Goal: Task Accomplishment & Management: Complete application form

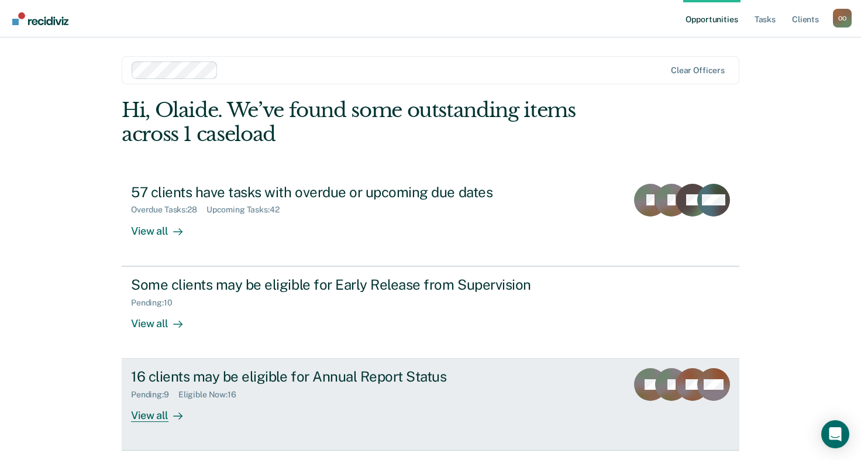
click at [157, 413] on div "View all" at bounding box center [164, 410] width 66 height 23
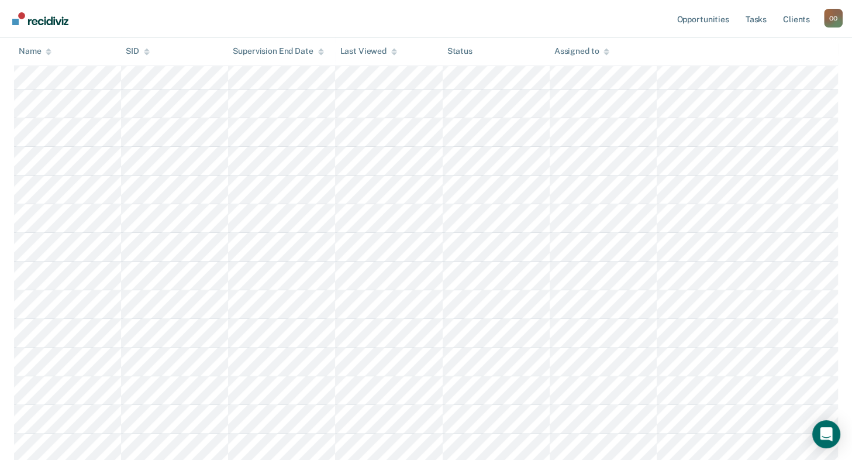
scroll to position [351, 0]
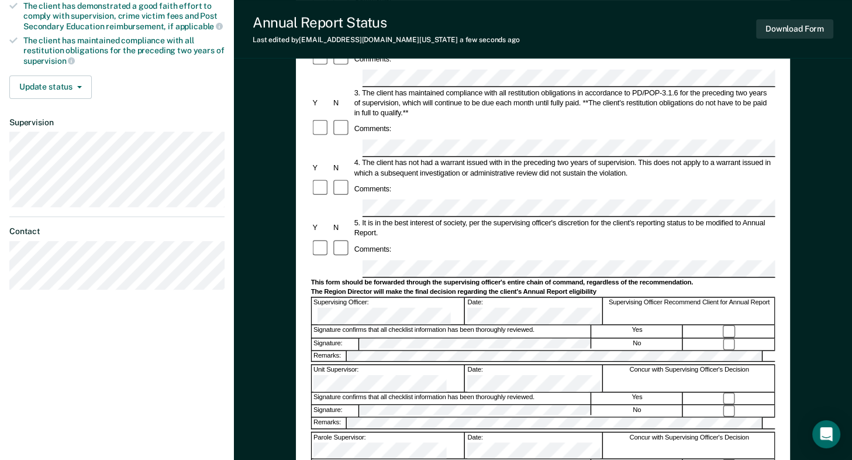
scroll to position [292, 0]
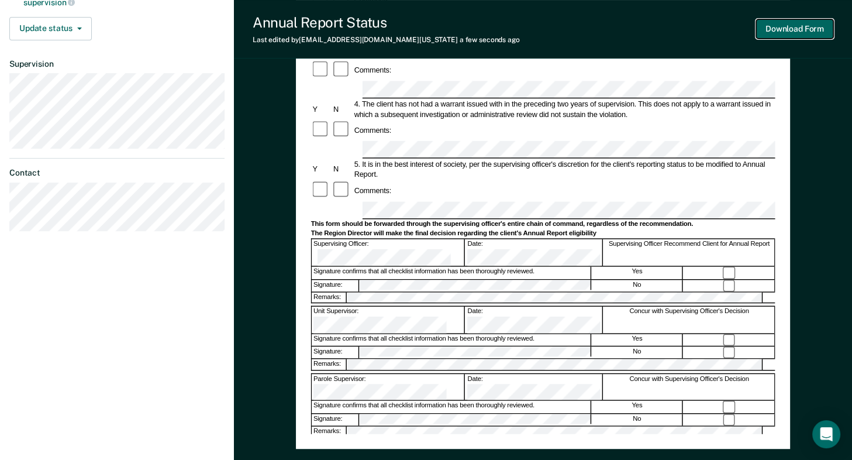
click at [795, 28] on button "Download Form" at bounding box center [794, 28] width 77 height 19
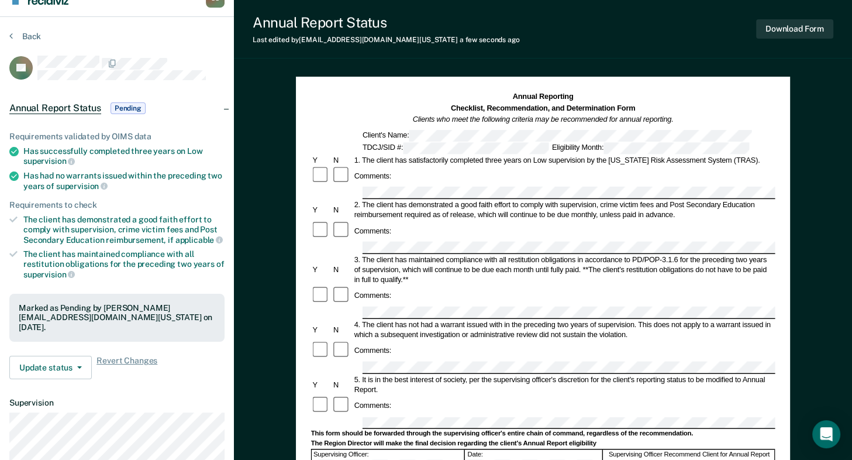
scroll to position [0, 0]
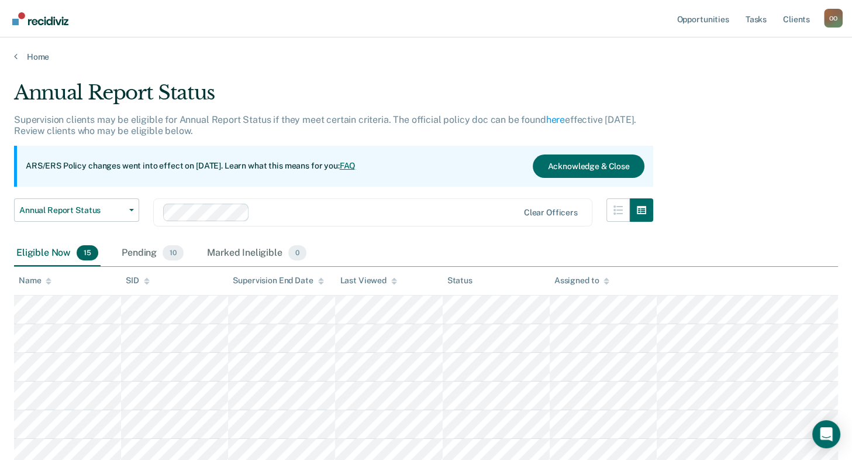
scroll to position [349, 0]
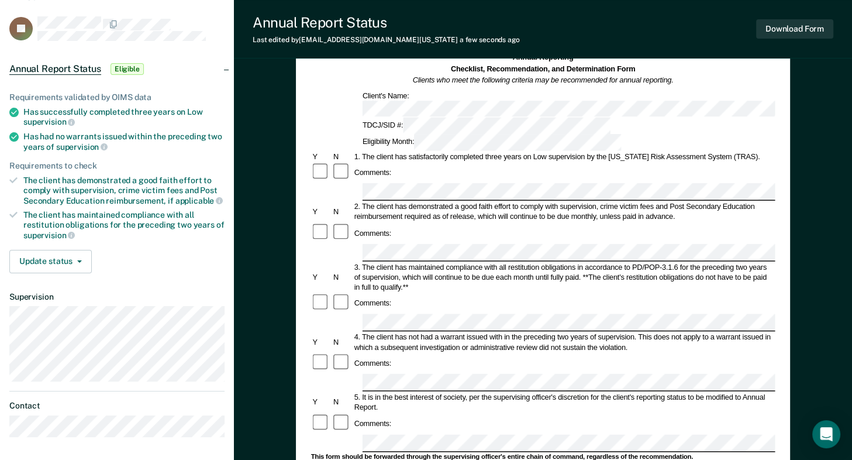
scroll to position [58, 0]
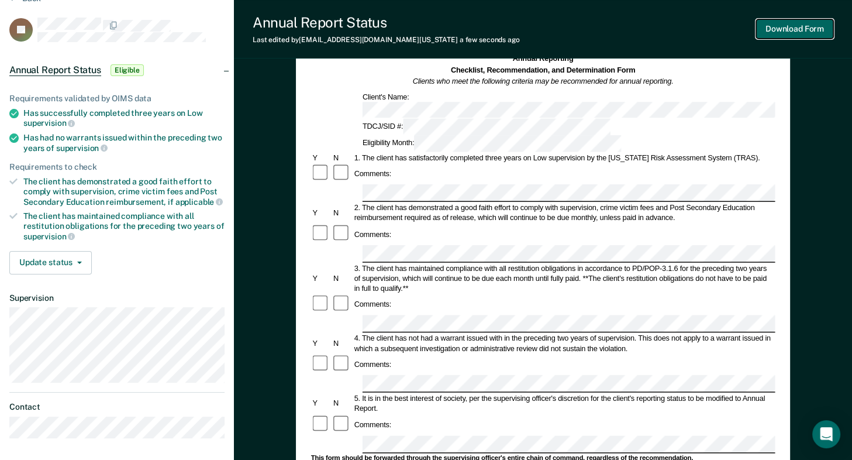
click at [804, 29] on button "Download Form" at bounding box center [794, 28] width 77 height 19
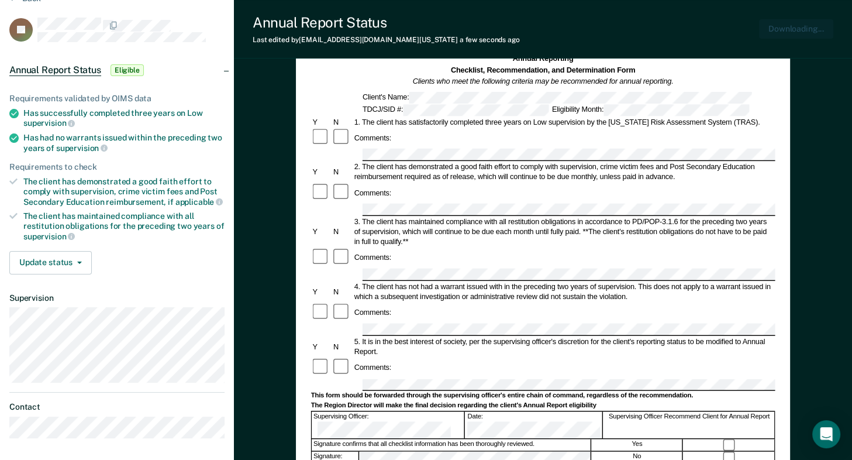
scroll to position [0, 0]
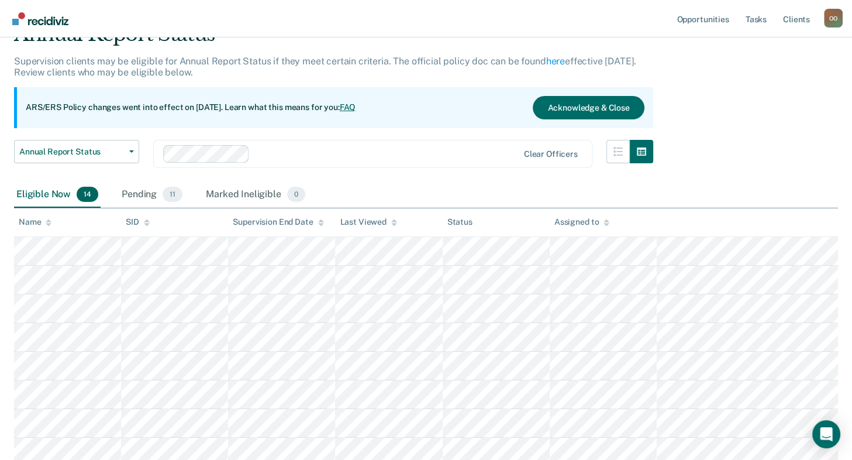
scroll to position [320, 0]
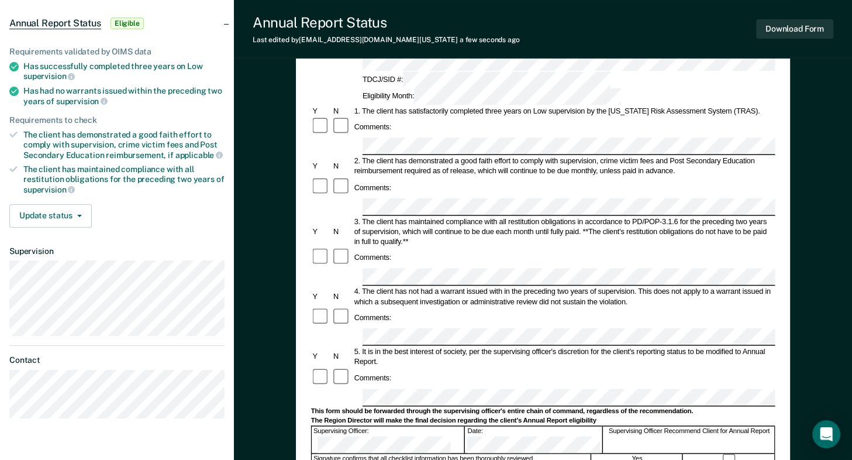
scroll to position [117, 0]
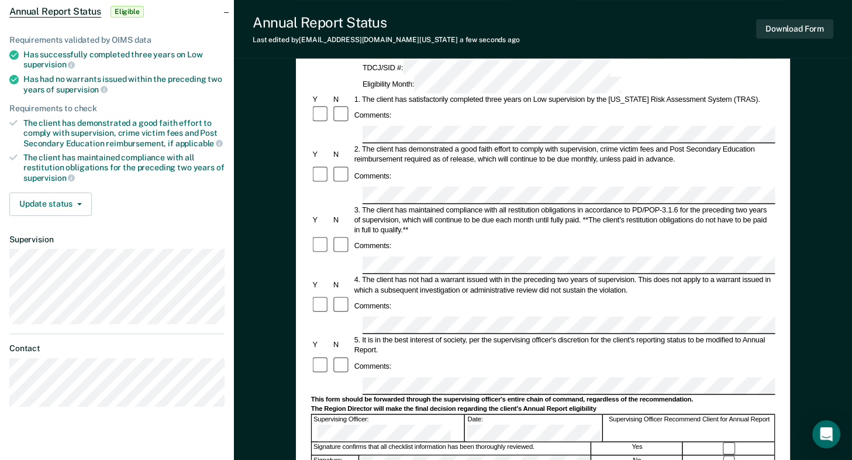
drag, startPoint x: 426, startPoint y: 293, endPoint x: 632, endPoint y: 292, distance: 205.9
click at [632, 356] on div "Comments:" at bounding box center [543, 366] width 464 height 20
drag, startPoint x: 742, startPoint y: 264, endPoint x: 745, endPoint y: 274, distance: 10.8
click at [745, 335] on div "5. It is in the best interest of society, per the supervising officer's discret…" at bounding box center [563, 345] width 423 height 20
copy div "Annual Report."
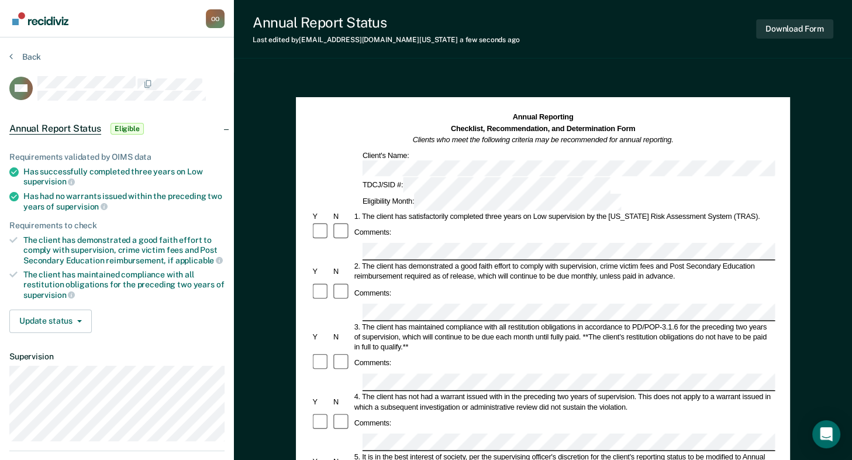
scroll to position [58, 0]
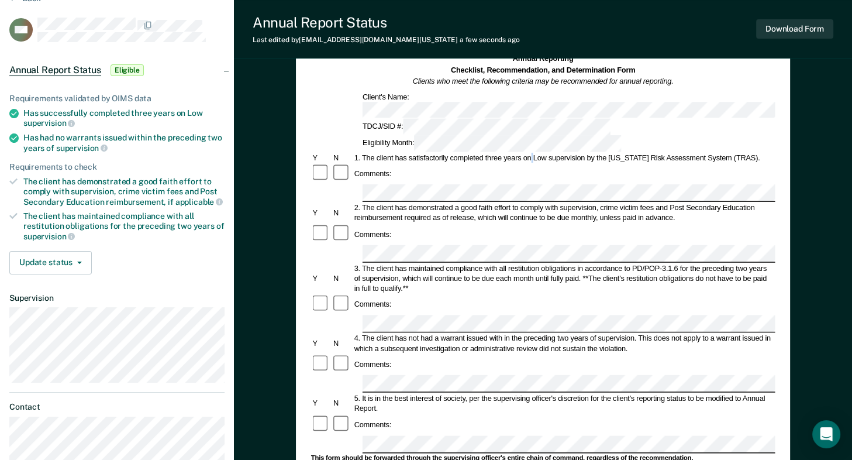
click at [533, 153] on div "1. The client has satisfactorily completed three years on Low supervision by th…" at bounding box center [563, 158] width 423 height 10
drag, startPoint x: 608, startPoint y: 123, endPoint x: 746, endPoint y: 120, distance: 138.0
click at [746, 153] on div "1. The client has satisfactorily completed three years on Low supervision by th…" at bounding box center [563, 158] width 423 height 10
drag, startPoint x: 746, startPoint y: 120, endPoint x: 685, endPoint y: 119, distance: 61.4
copy div "Texas Risk Assessment System (TRAS)."
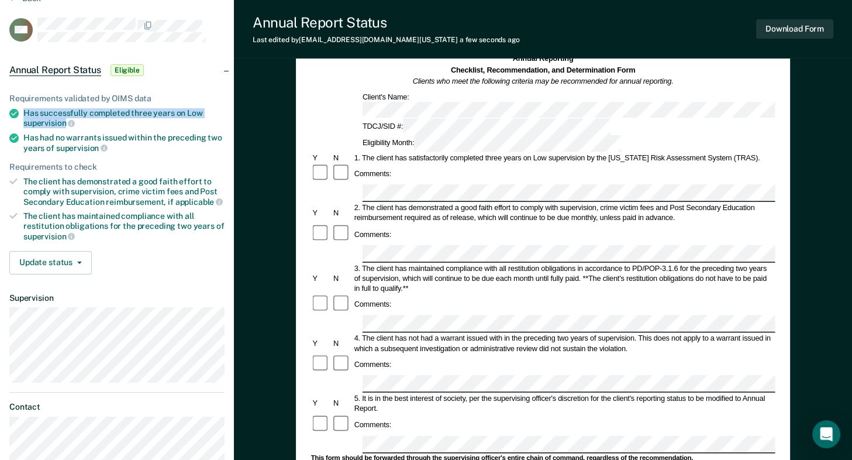
drag, startPoint x: 23, startPoint y: 110, endPoint x: 66, endPoint y: 117, distance: 42.7
click at [66, 117] on div "Has successfully completed three years on Low supervision" at bounding box center [123, 118] width 201 height 20
drag, startPoint x: 66, startPoint y: 117, endPoint x: 49, endPoint y: 117, distance: 16.4
copy div "Has successfully completed three years on Low supervision"
click at [485, 141] on form "Annual Reporting Checklist, Recommendation, and Determination Form Clients who …" at bounding box center [543, 434] width 464 height 761
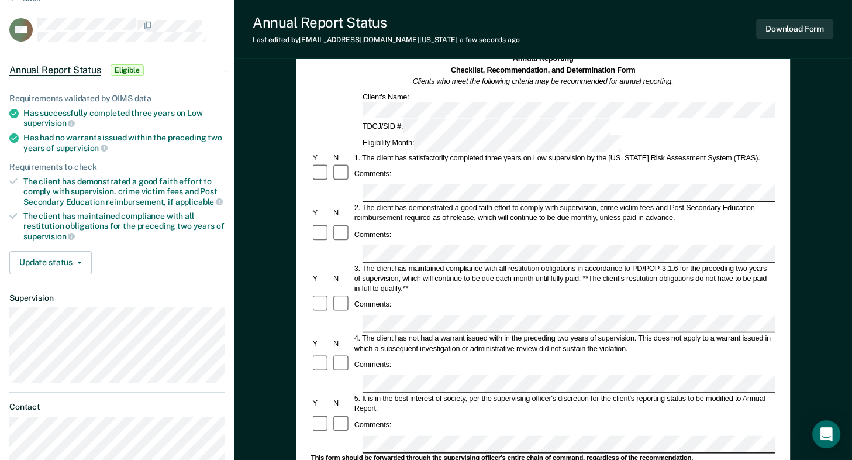
drag, startPoint x: 474, startPoint y: 142, endPoint x: 547, endPoint y: 139, distance: 73.2
click at [547, 164] on div "Comments:" at bounding box center [543, 174] width 464 height 20
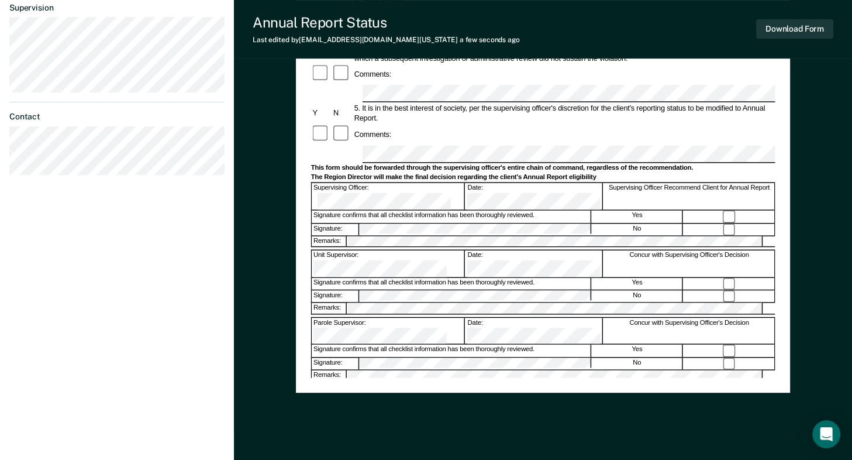
scroll to position [351, 0]
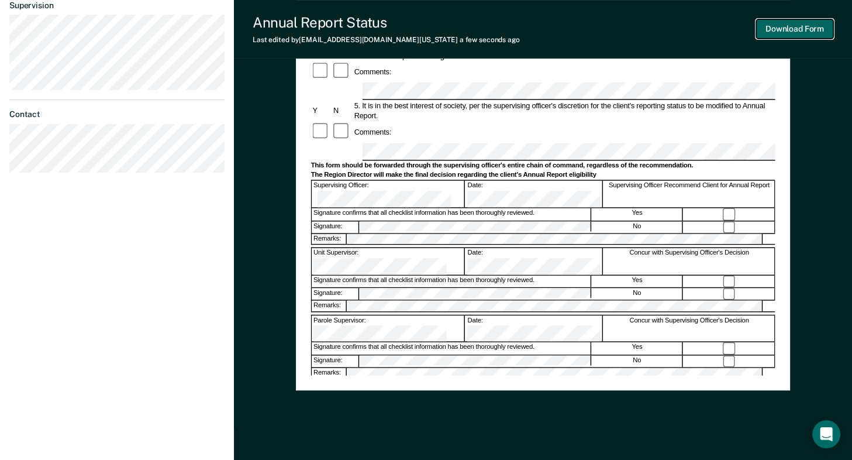
click at [792, 29] on button "Download Form" at bounding box center [794, 28] width 77 height 19
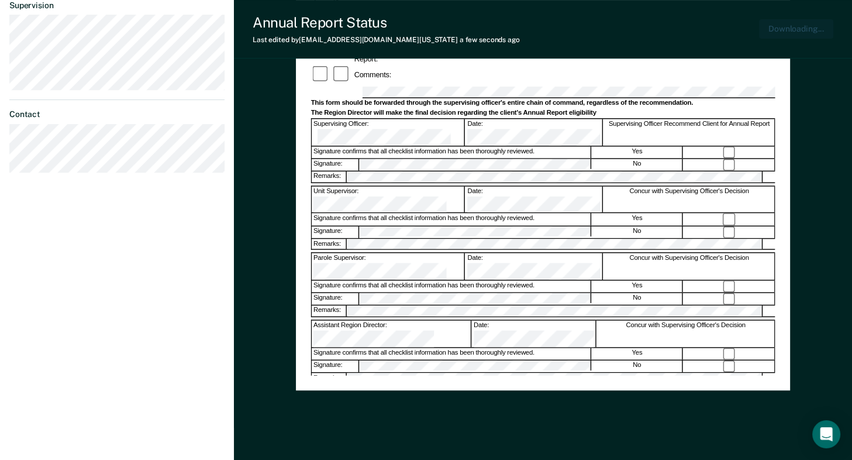
scroll to position [373, 0]
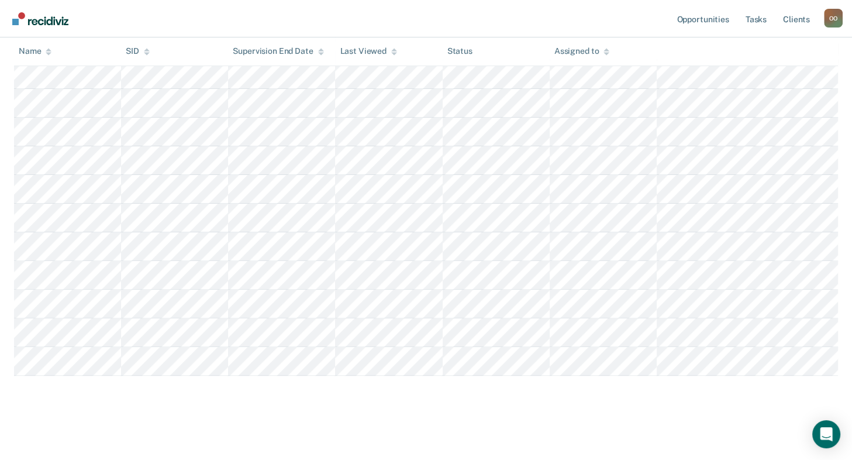
scroll to position [291, 0]
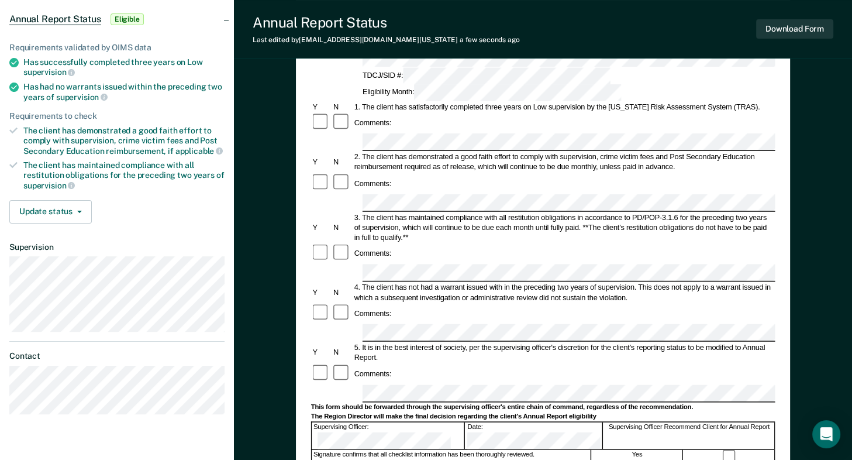
scroll to position [117, 0]
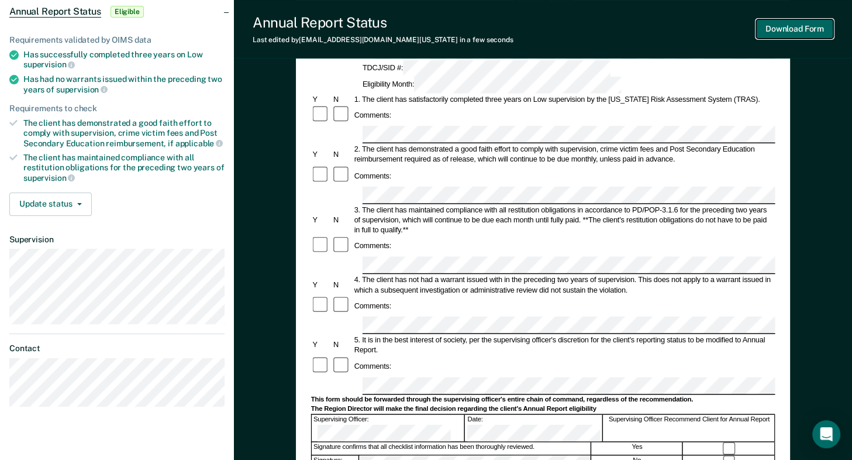
click at [795, 29] on button "Download Form" at bounding box center [794, 28] width 77 height 19
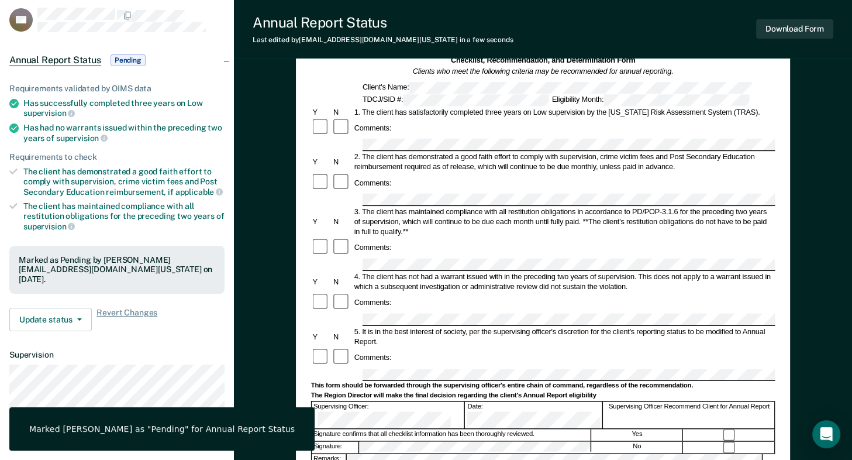
scroll to position [0, 0]
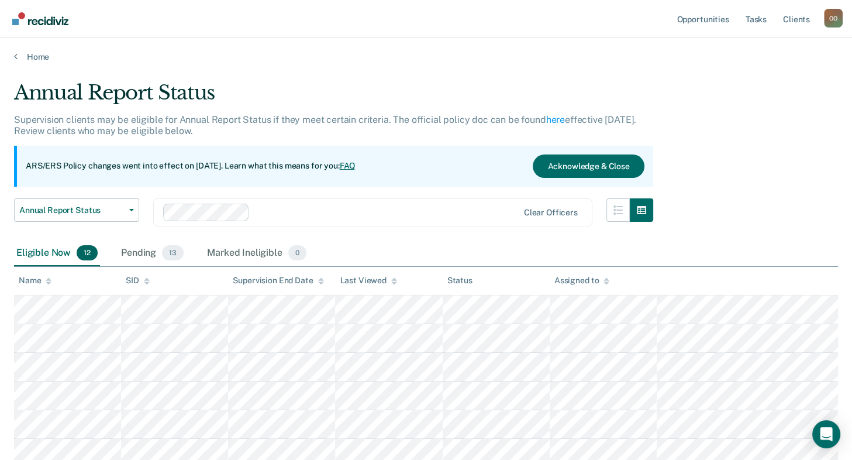
scroll to position [263, 0]
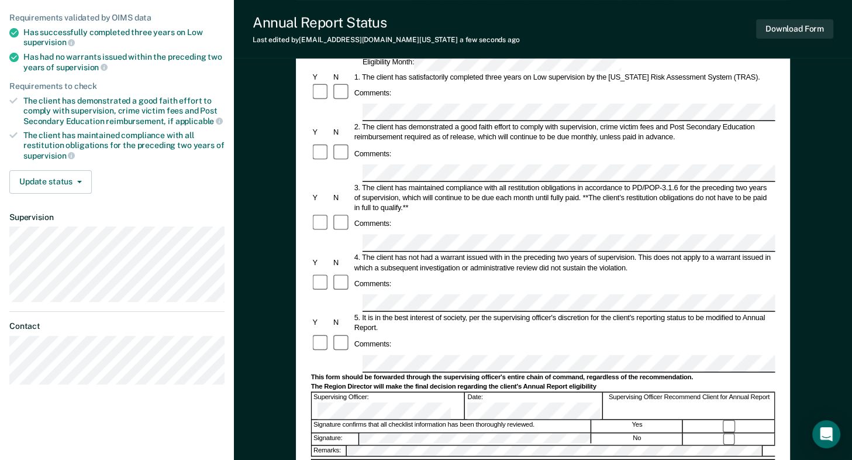
scroll to position [139, 0]
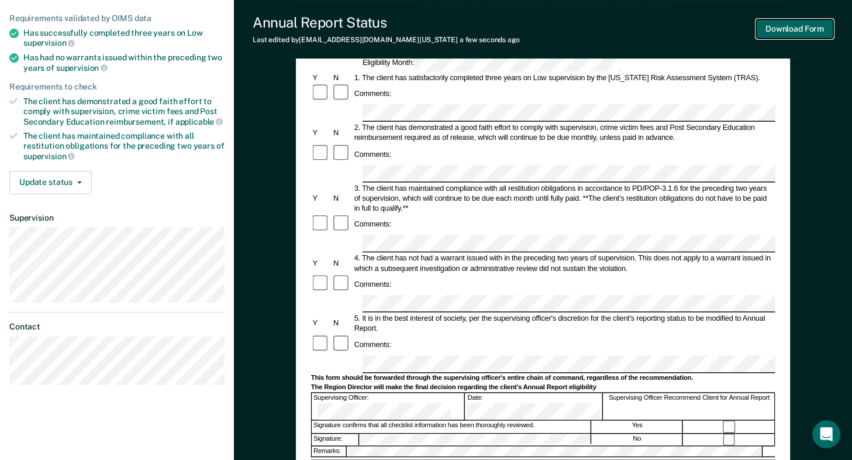
click at [788, 32] on button "Download Form" at bounding box center [794, 28] width 77 height 19
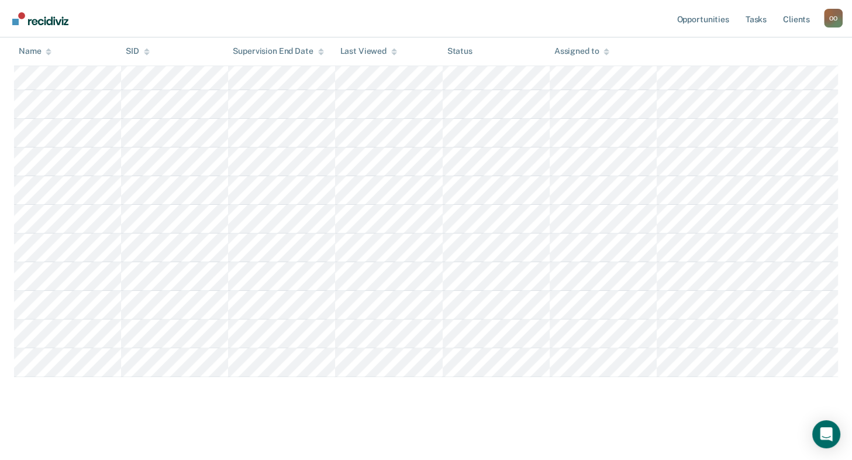
scroll to position [234, 0]
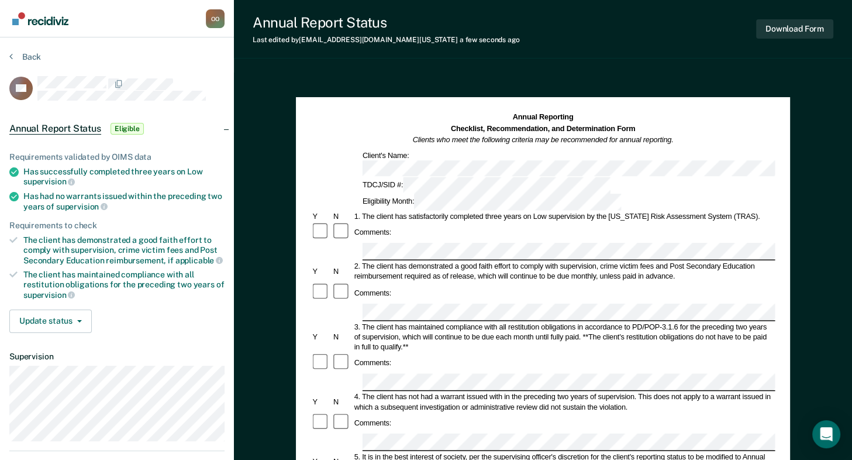
click at [774, 150] on div "Client's Name:" at bounding box center [543, 163] width 464 height 26
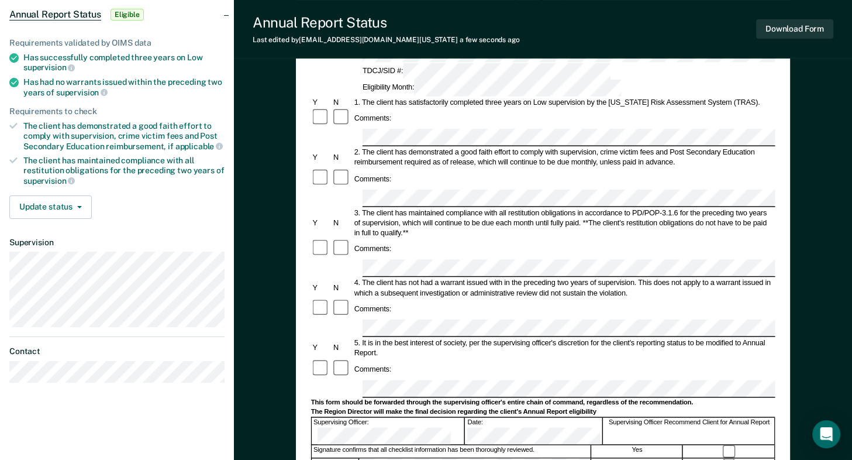
scroll to position [117, 0]
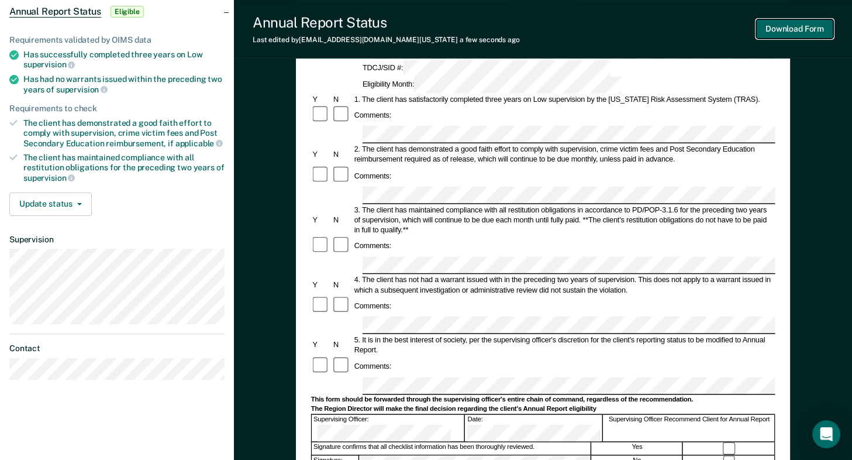
click at [798, 24] on button "Download Form" at bounding box center [794, 28] width 77 height 19
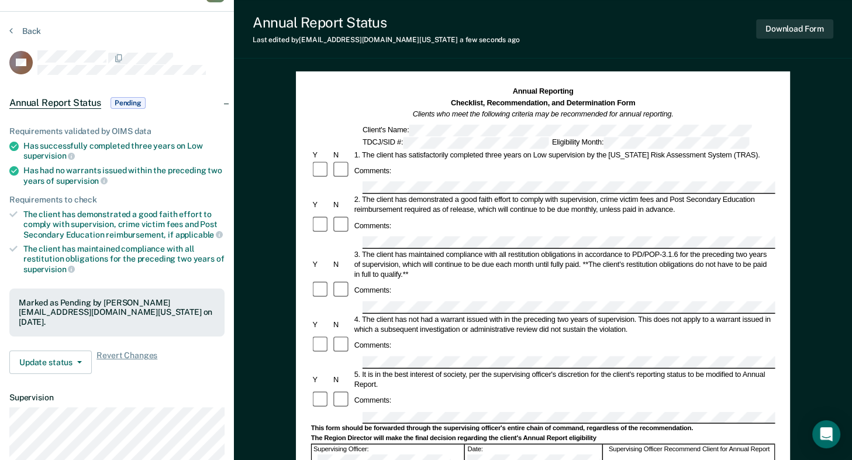
scroll to position [0, 0]
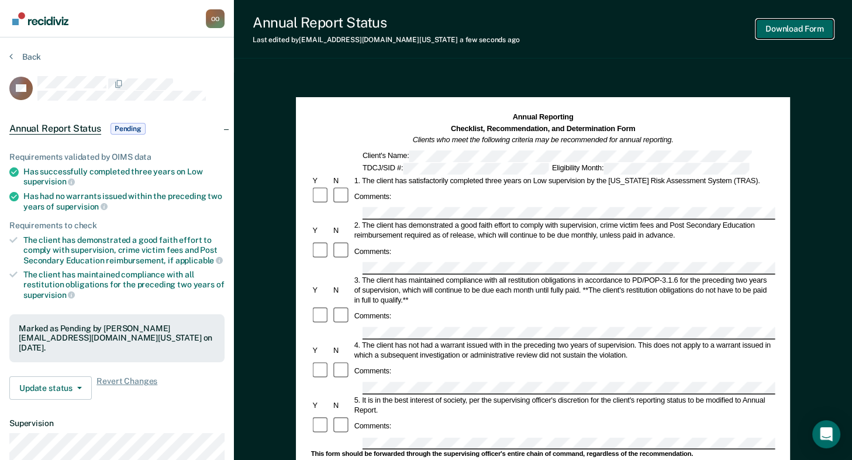
click at [788, 23] on button "Download Form" at bounding box center [794, 28] width 77 height 19
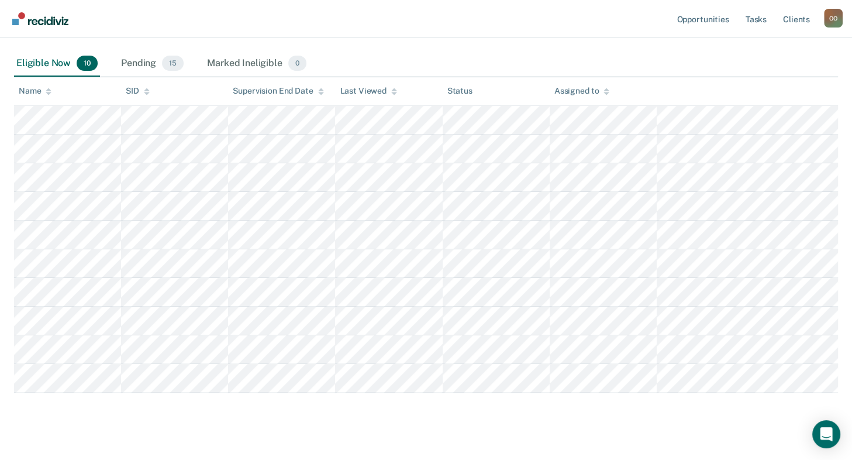
scroll to position [205, 0]
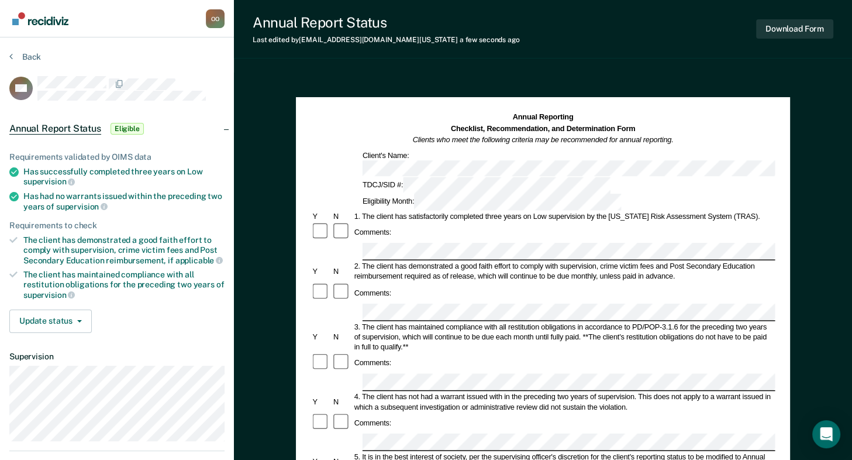
click at [509, 452] on div "5. It is in the best interest of society, per the supervising officer's discret…" at bounding box center [563, 462] width 423 height 20
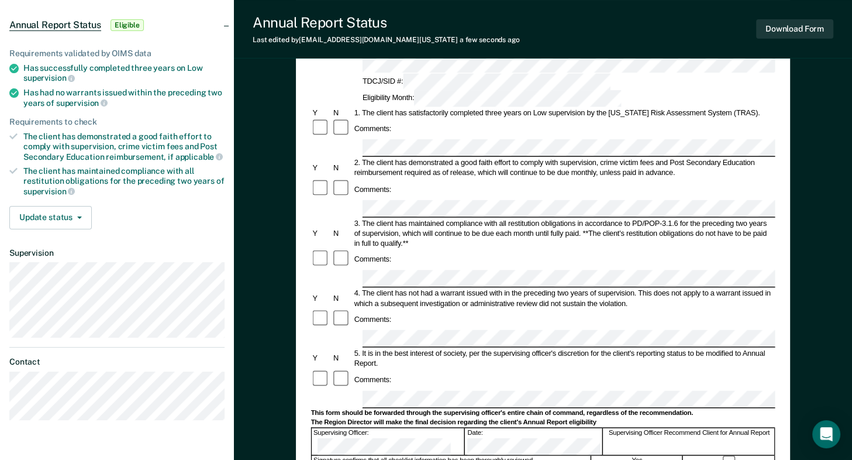
scroll to position [117, 0]
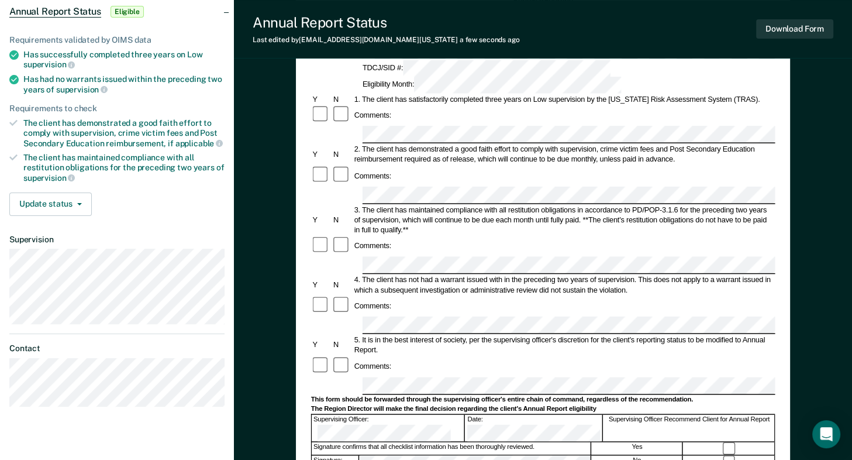
click at [643, 148] on form "Annual Reporting Checklist, Recommendation, and Determination Form Clients who …" at bounding box center [543, 375] width 464 height 761
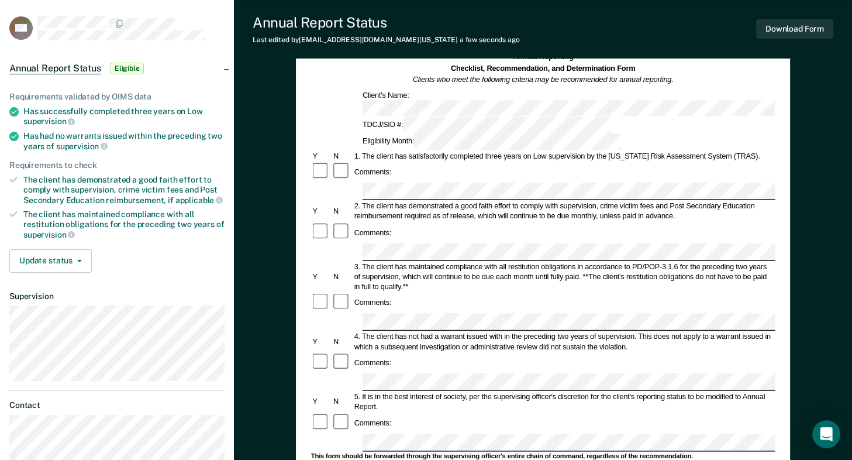
scroll to position [58, 0]
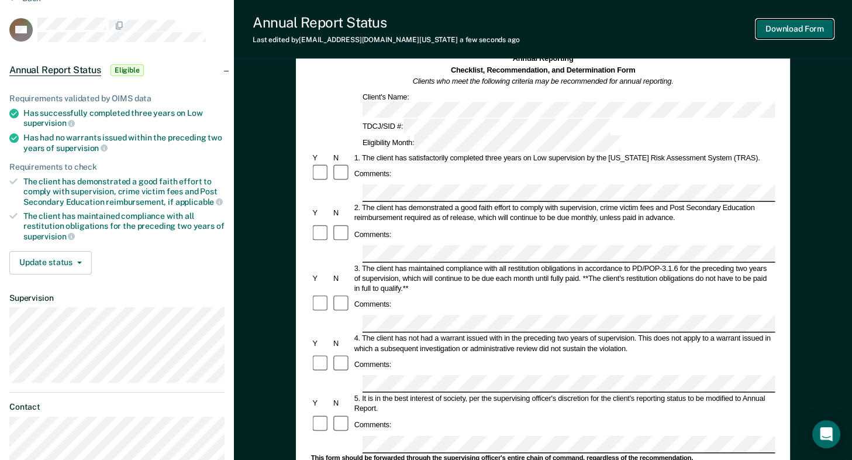
click at [790, 30] on button "Download Form" at bounding box center [794, 28] width 77 height 19
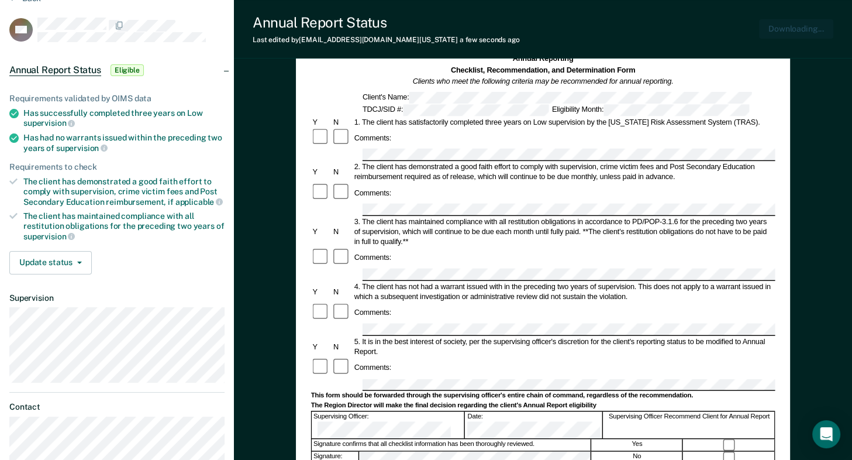
scroll to position [0, 0]
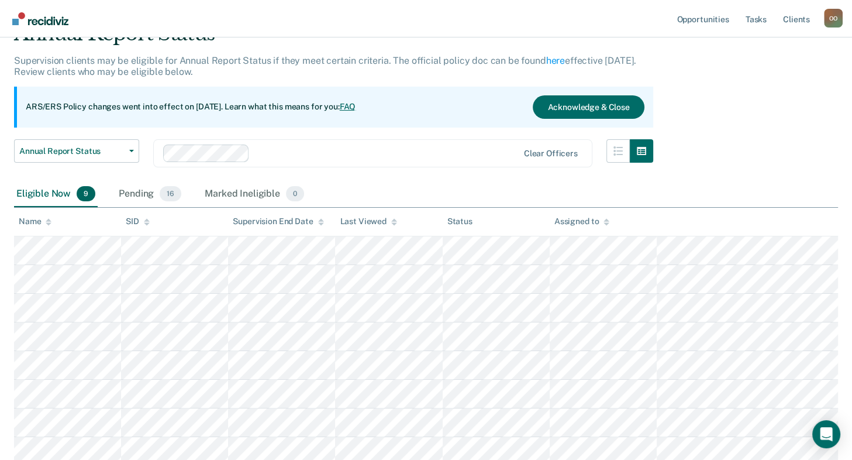
scroll to position [177, 0]
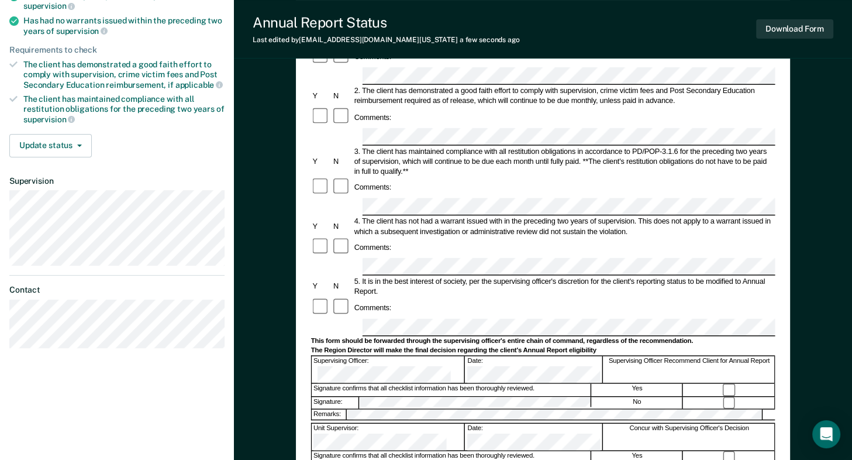
scroll to position [292, 0]
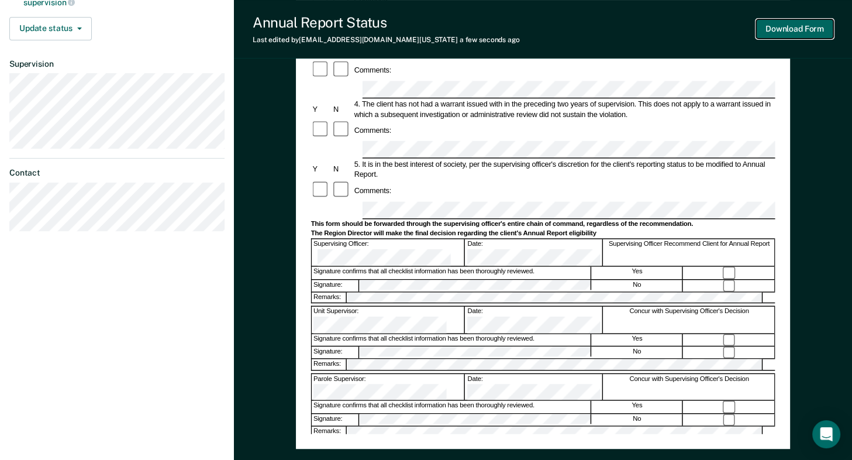
click at [809, 31] on button "Download Form" at bounding box center [794, 28] width 77 height 19
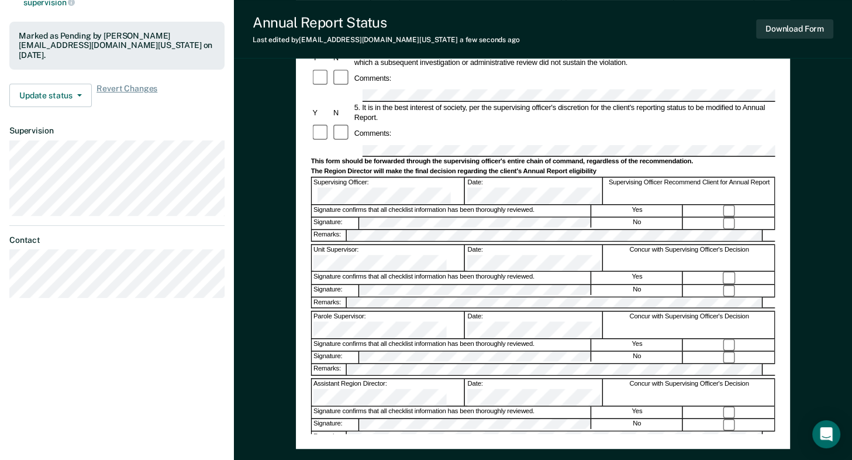
scroll to position [0, 0]
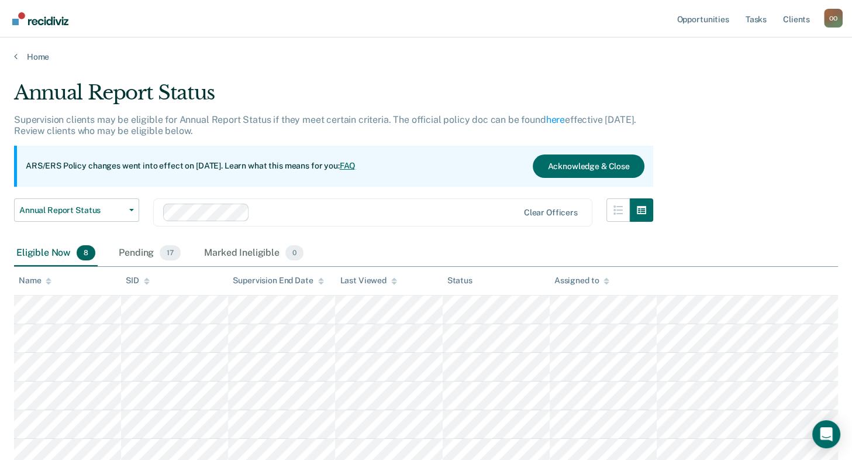
scroll to position [148, 0]
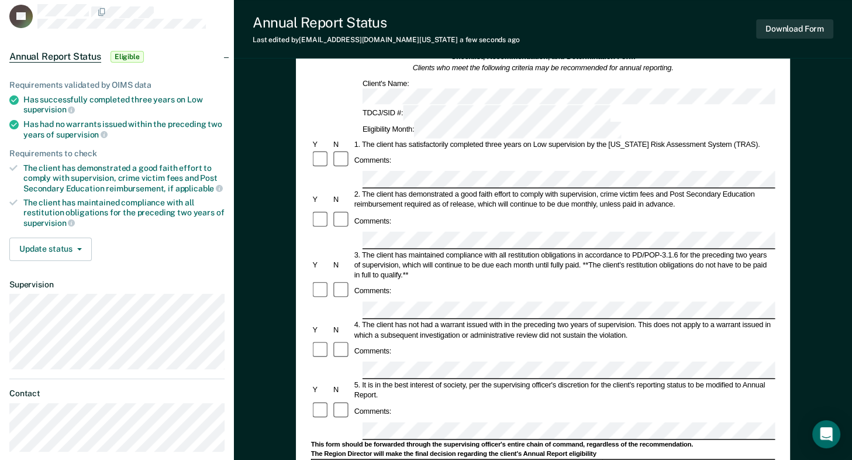
scroll to position [234, 0]
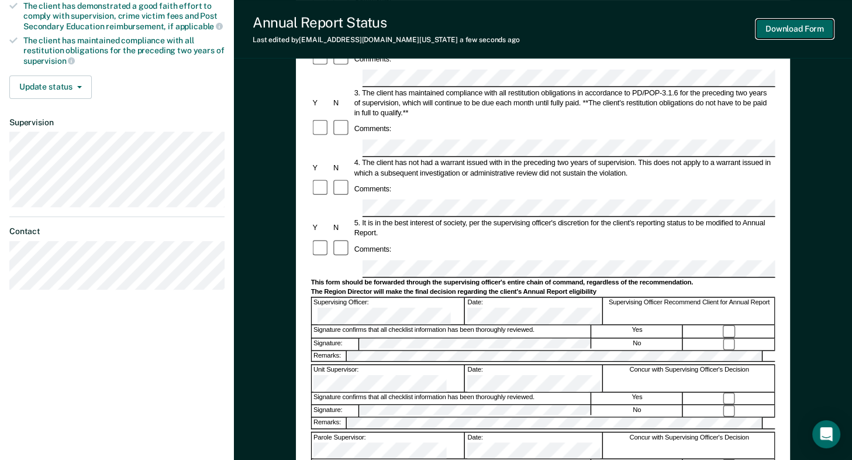
click at [786, 32] on button "Download Form" at bounding box center [794, 28] width 77 height 19
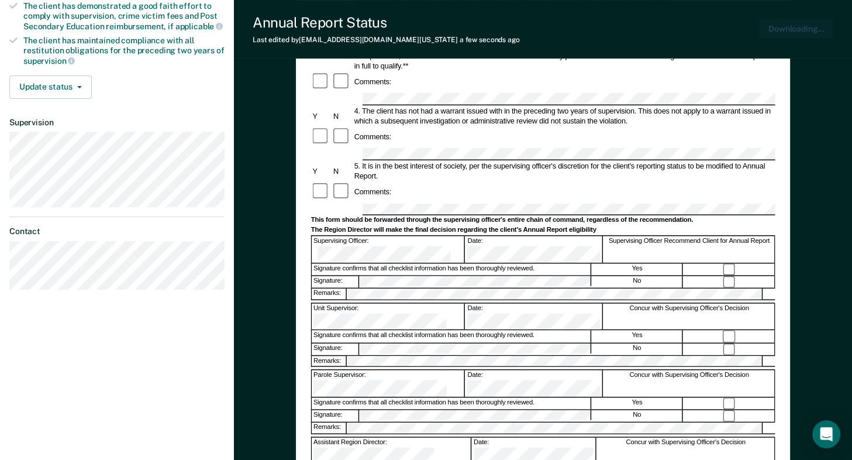
scroll to position [0, 0]
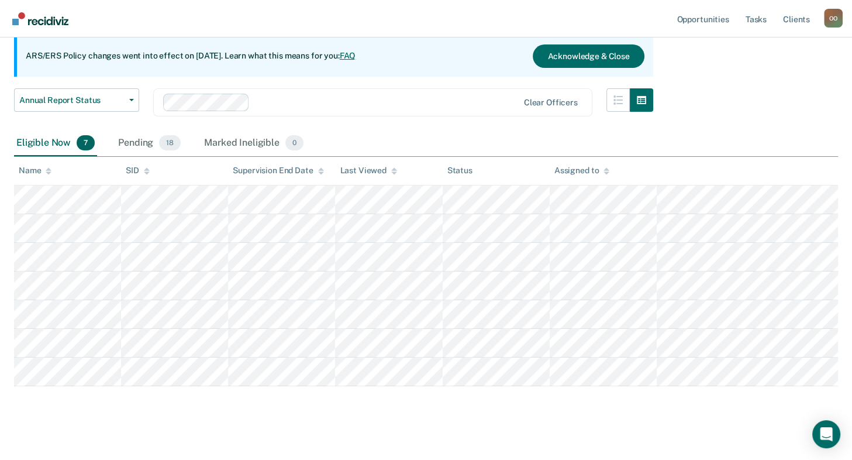
scroll to position [119, 0]
